Goal: Check status: Check status

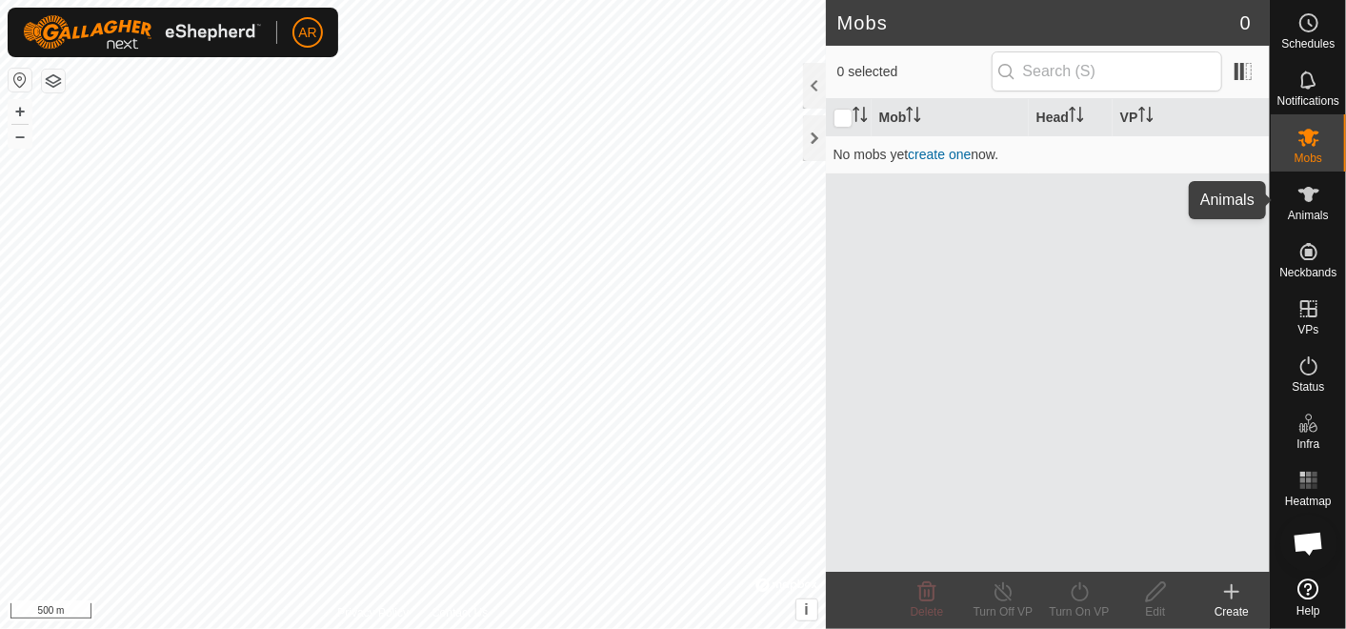
click at [1312, 196] on icon at bounding box center [1309, 194] width 23 height 23
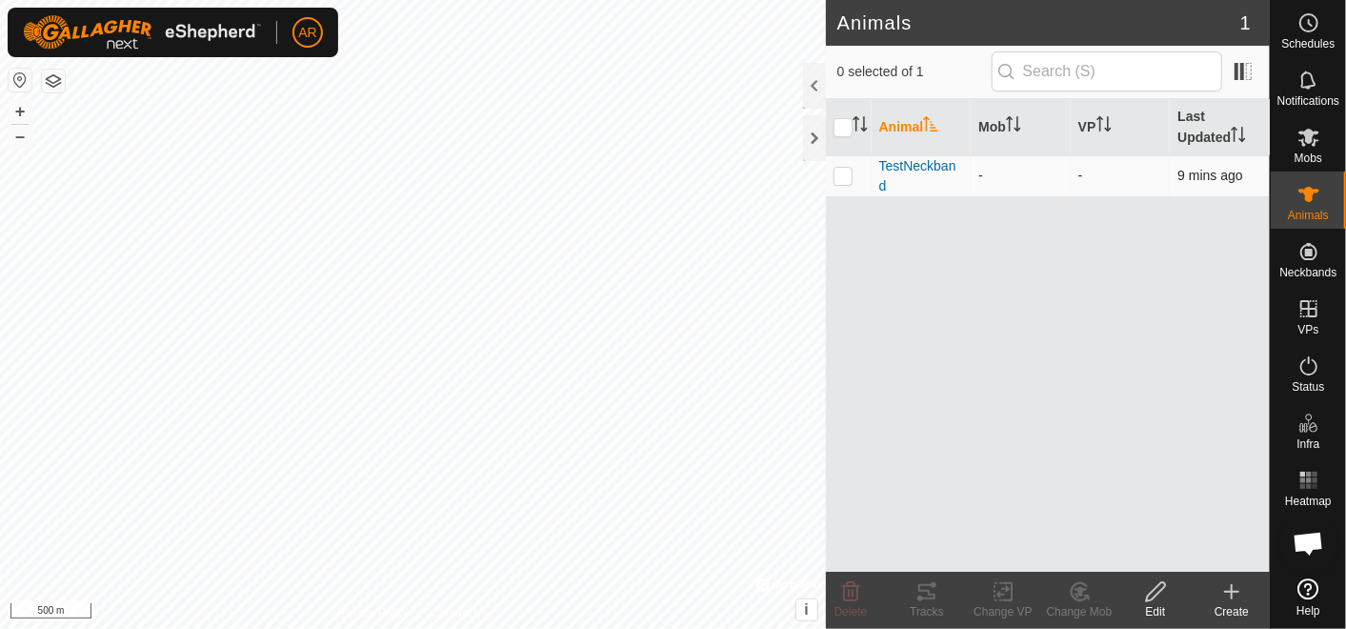
click at [843, 177] on p-checkbox at bounding box center [843, 175] width 19 height 15
checkbox input "true"
click at [928, 592] on icon at bounding box center [927, 591] width 17 height 15
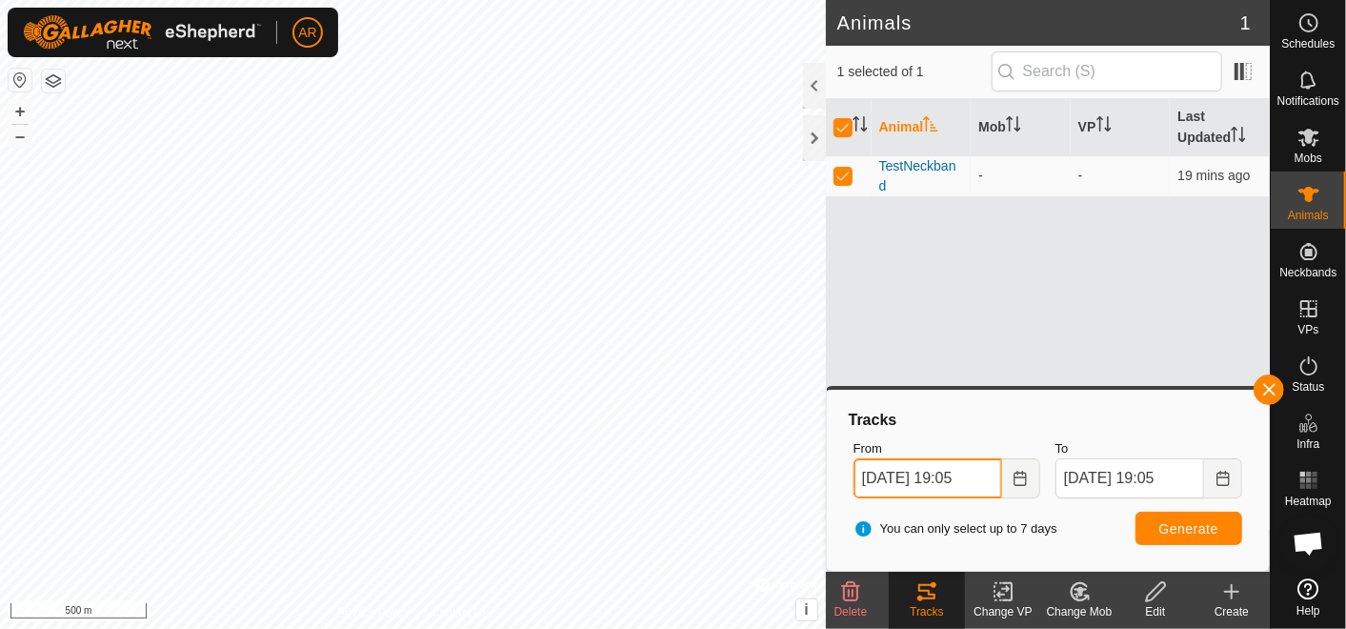
click at [897, 479] on input "[DATE] 19:05" at bounding box center [928, 478] width 149 height 40
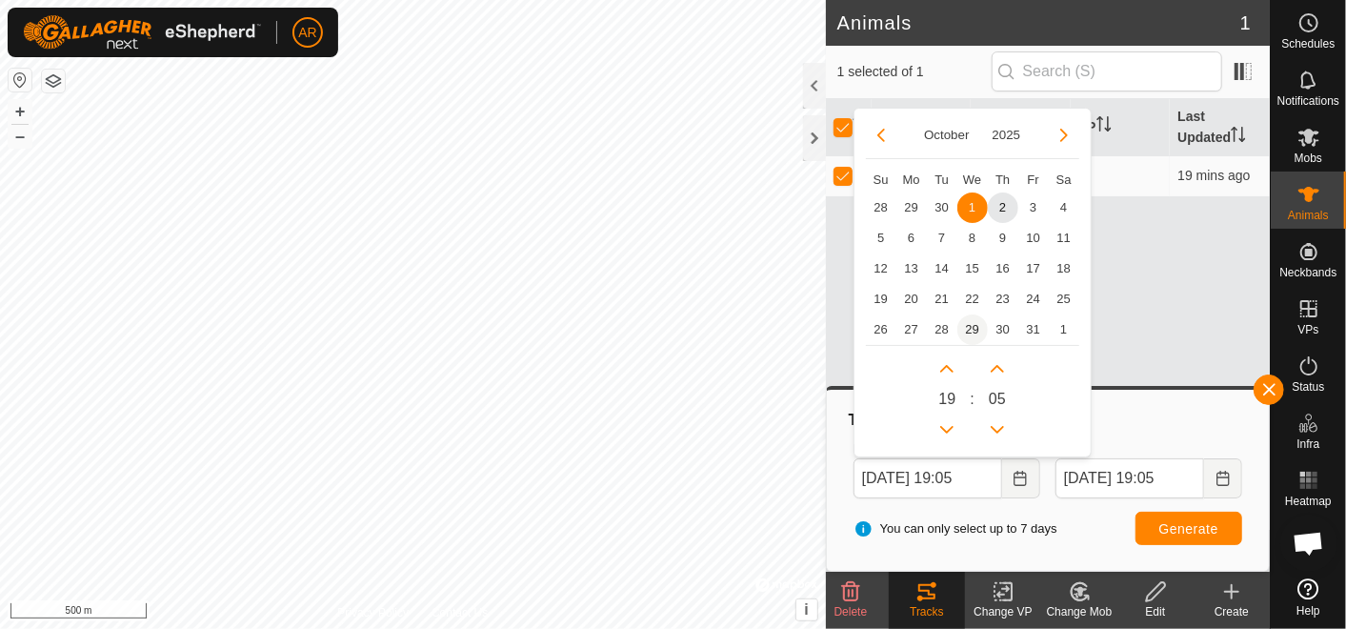
click at [972, 331] on span "29" at bounding box center [973, 329] width 30 height 30
type input "[DATE] 19:05"
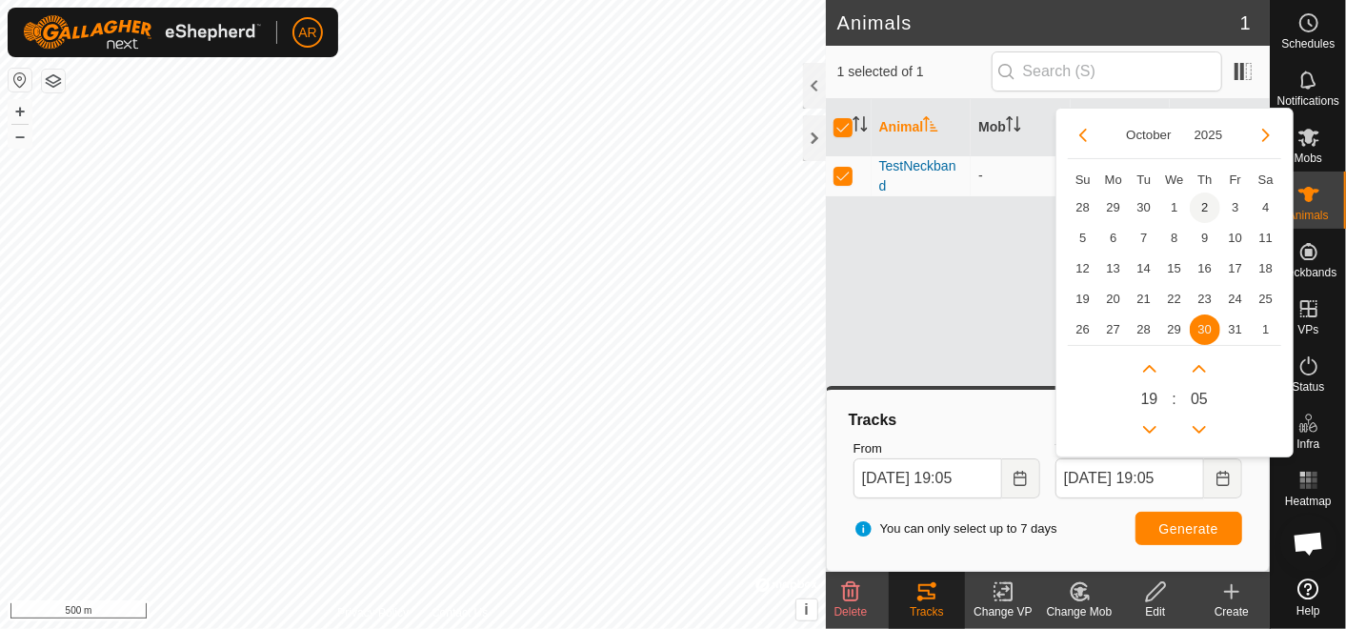
click at [1209, 209] on span "2" at bounding box center [1205, 207] width 30 height 30
type input "[DATE] 19:05"
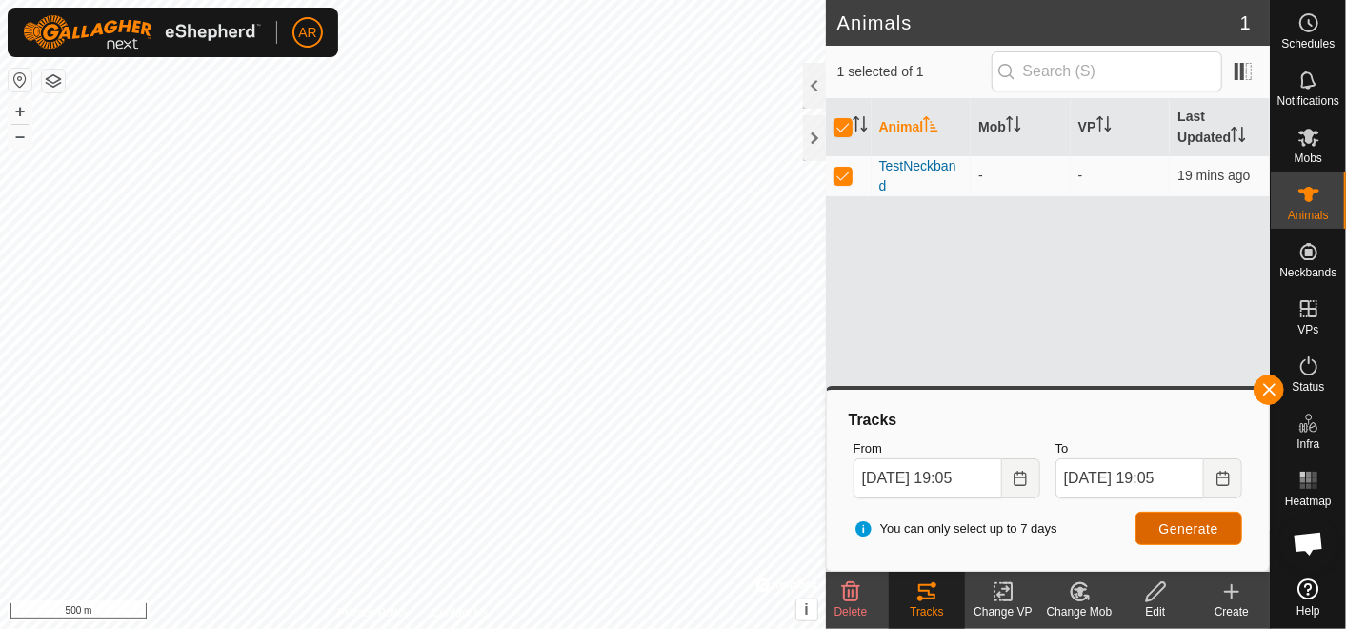
click at [1174, 535] on span "Generate" at bounding box center [1189, 528] width 59 height 15
click at [960, 482] on input "[DATE] 19:05" at bounding box center [928, 478] width 149 height 40
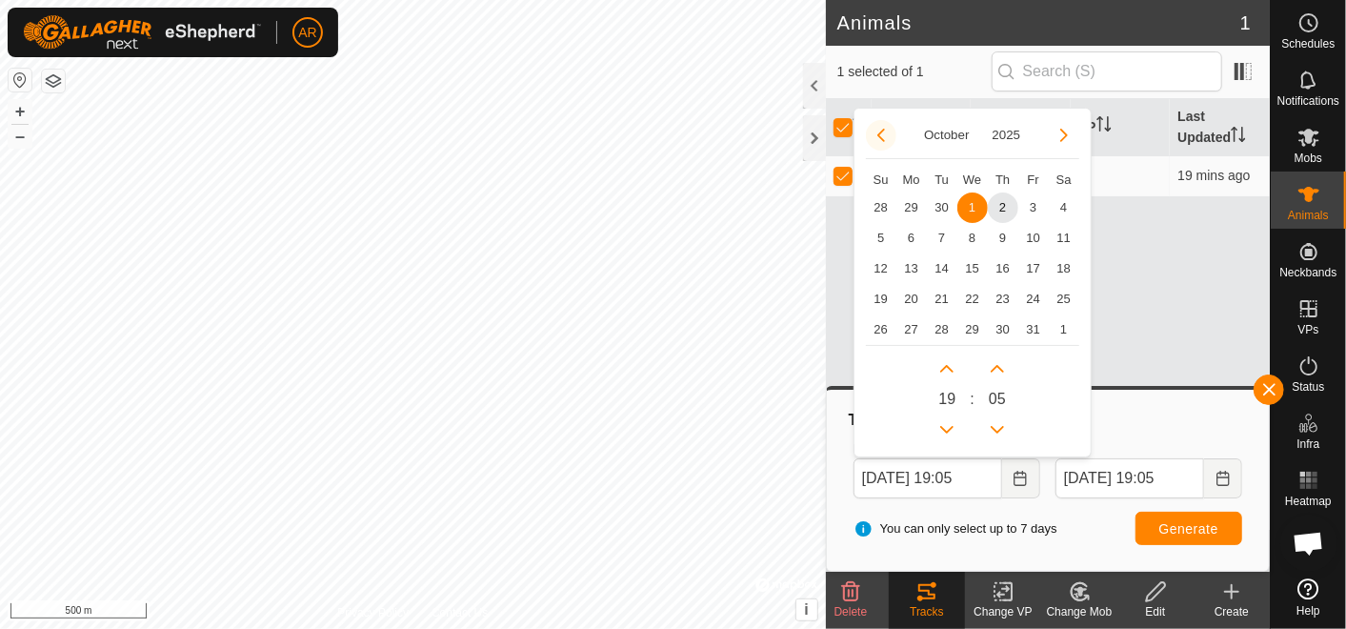
click at [880, 128] on button "Previous Month" at bounding box center [881, 135] width 30 height 30
click at [911, 333] on span "29" at bounding box center [912, 329] width 30 height 30
type input "[DATE] 19:05"
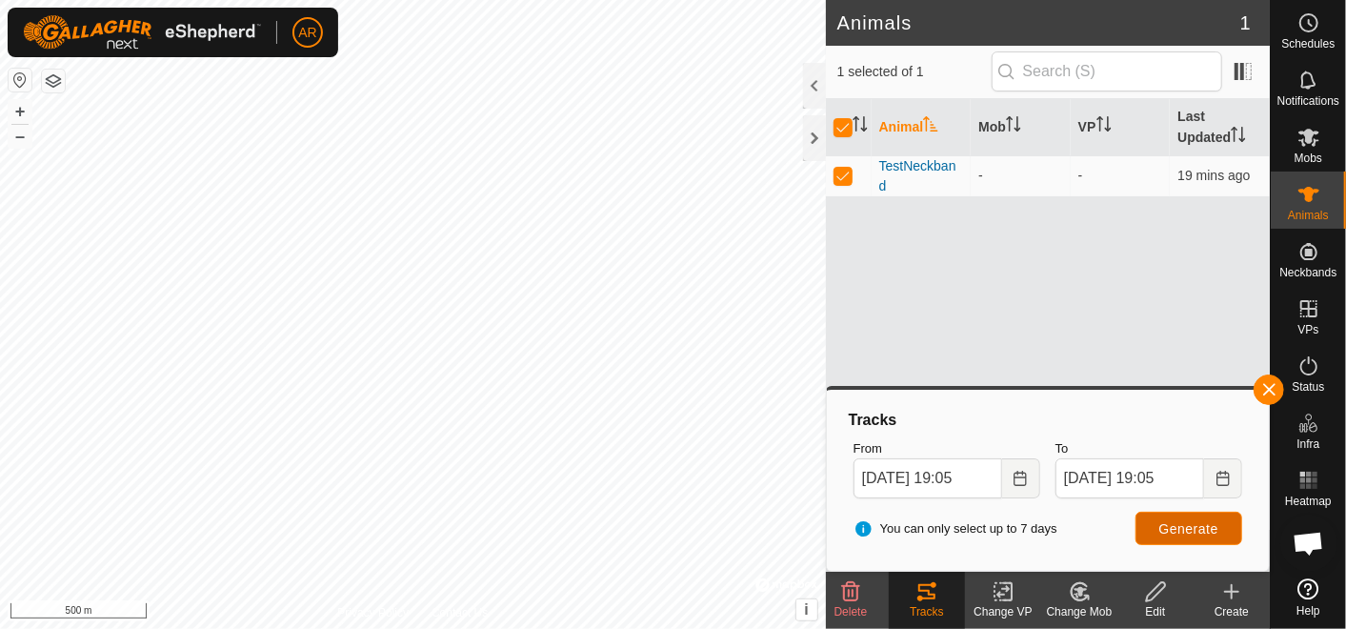
click at [1184, 523] on span "Generate" at bounding box center [1189, 528] width 59 height 15
